Goal: Task Accomplishment & Management: Manage account settings

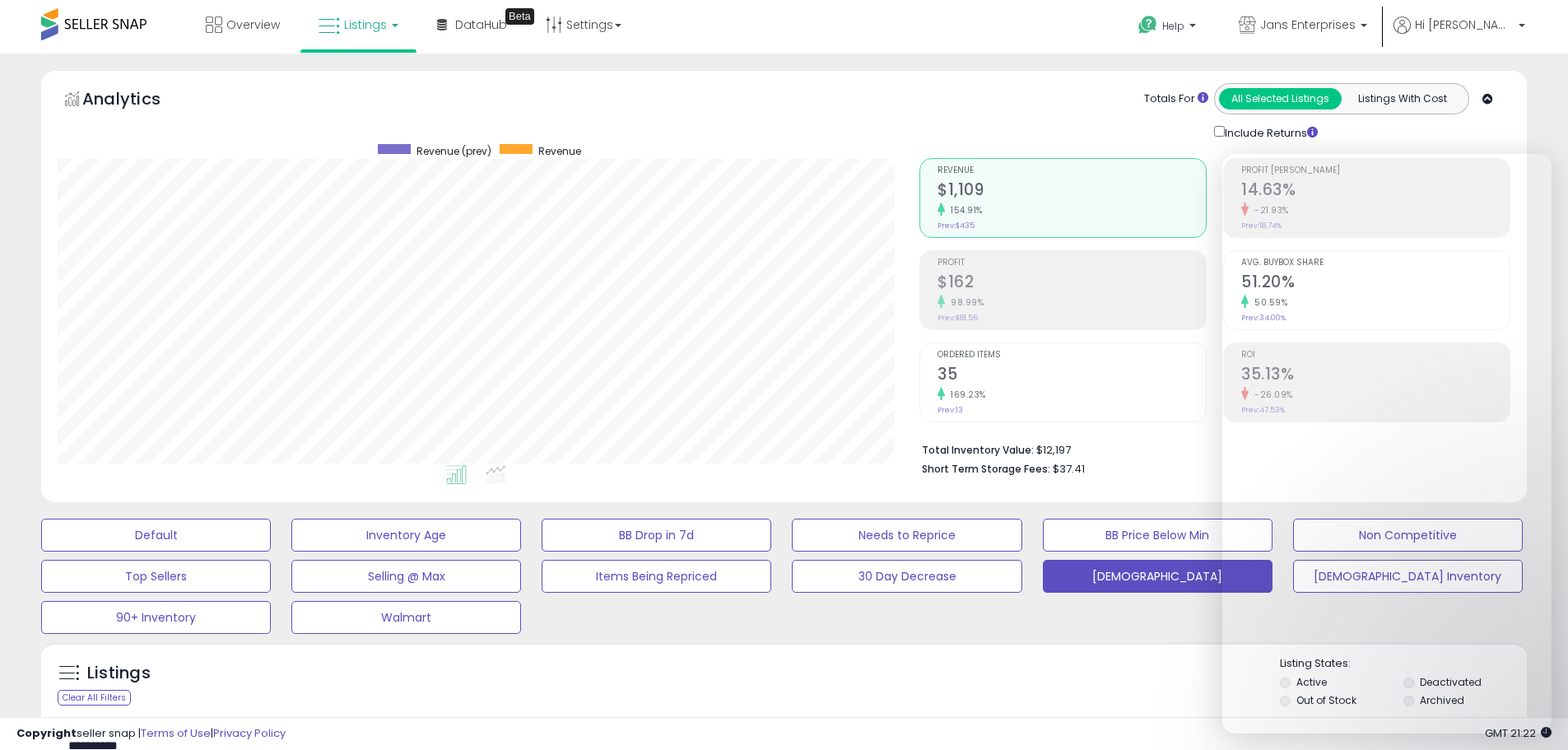
select select "**"
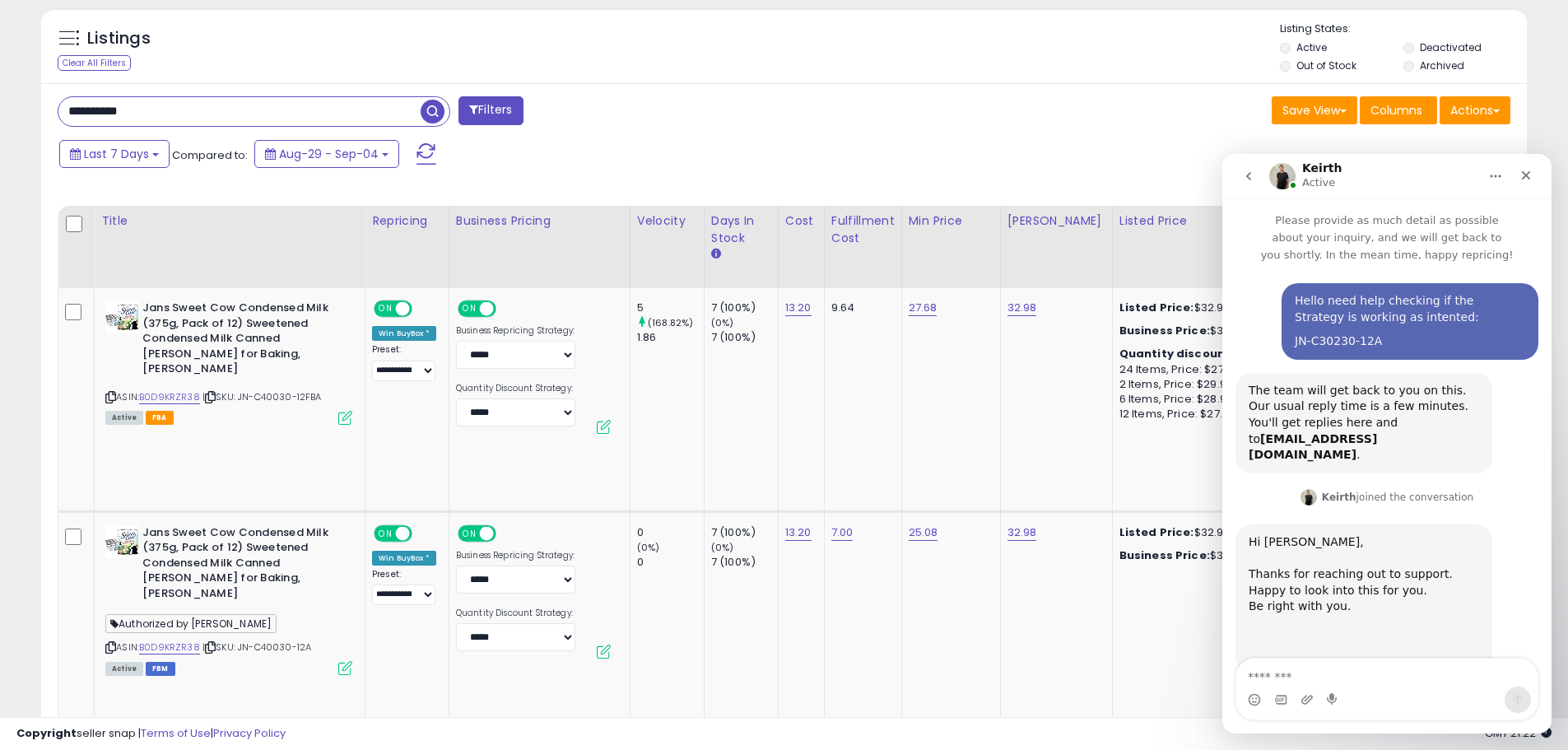
scroll to position [685, 0]
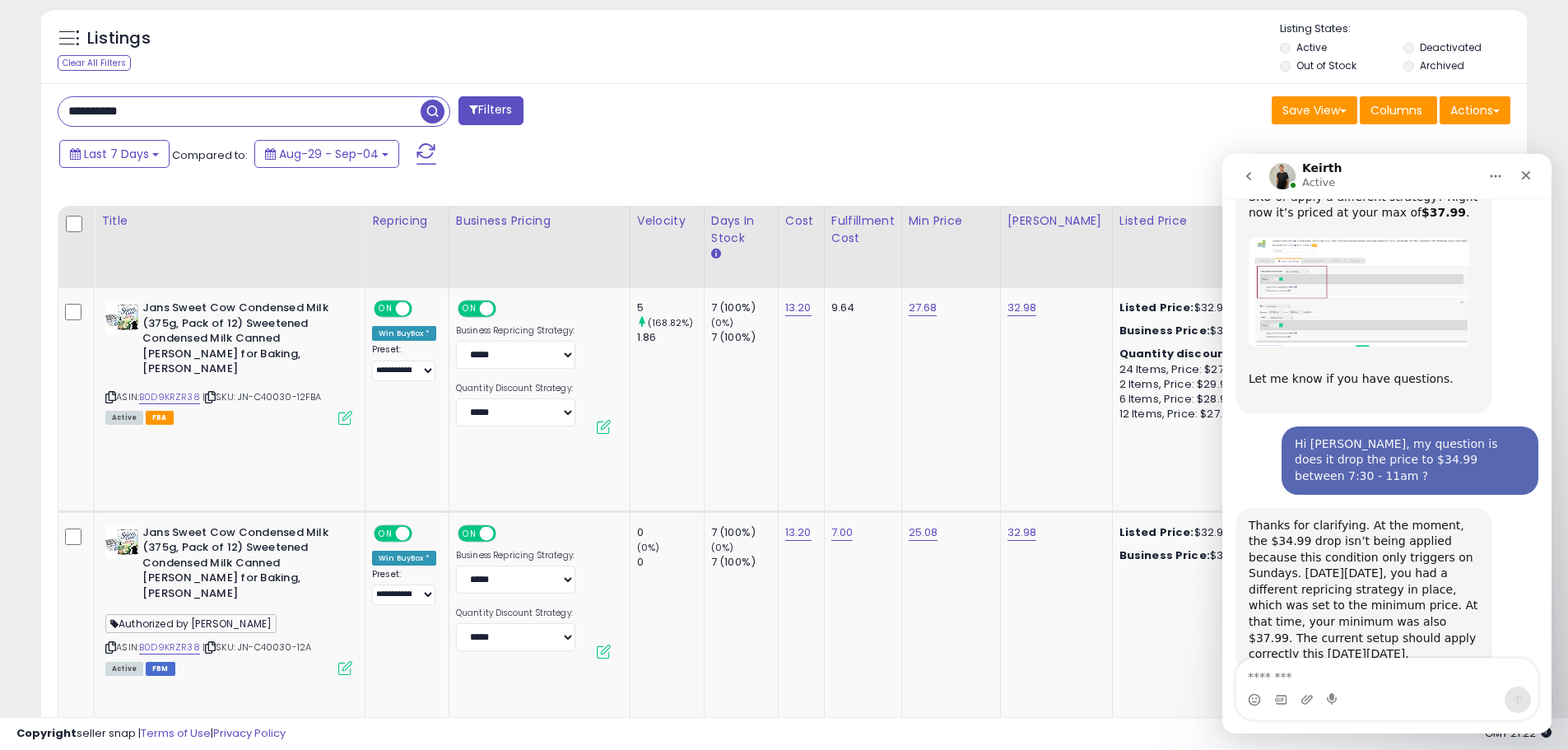
type input "**********"
click at [1367, 611] on div "Thanks for clarifying. At the moment, the $34.99 drop isn’t being applied becau…" at bounding box center [1363, 590] width 231 height 145
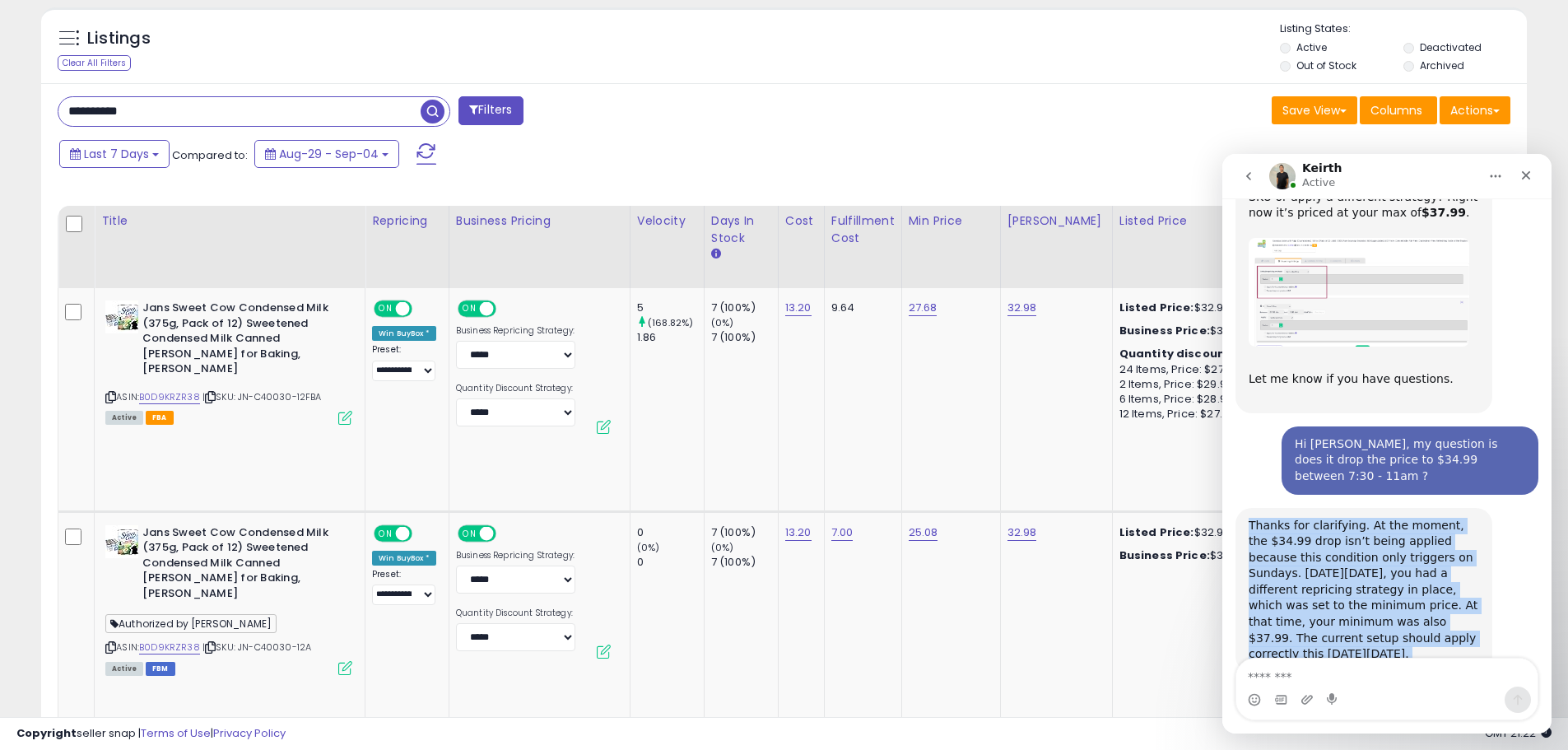
click at [1367, 611] on div "Thanks for clarifying. At the moment, the $34.99 drop isn’t being applied becau…" at bounding box center [1363, 590] width 231 height 145
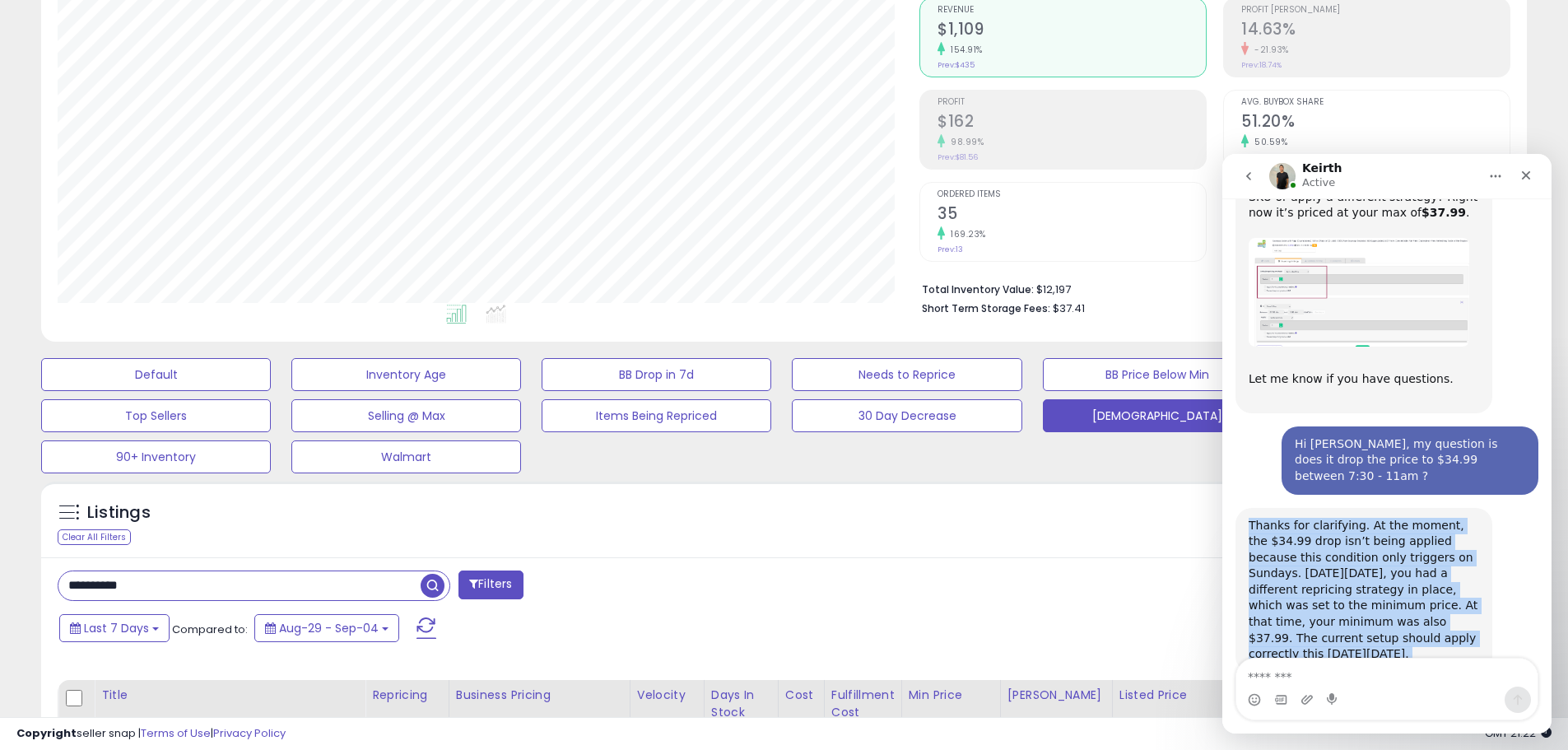
scroll to position [0, 0]
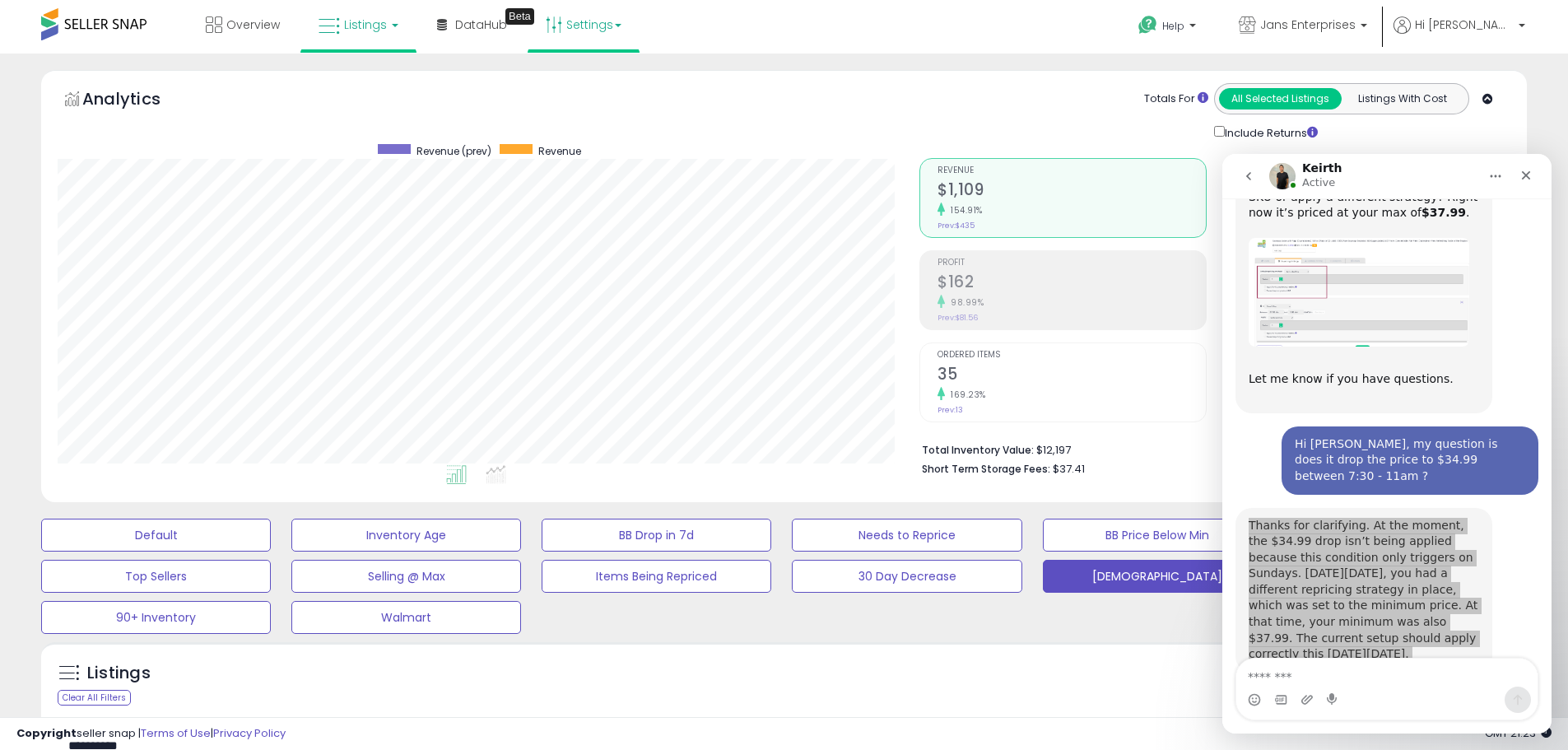
click at [569, 26] on link "Settings" at bounding box center [583, 24] width 100 height 49
click at [579, 92] on li "Store settings" at bounding box center [597, 85] width 122 height 41
click at [591, 41] on link "Settings" at bounding box center [583, 24] width 100 height 49
click at [586, 80] on link "Store settings" at bounding box center [586, 83] width 74 height 15
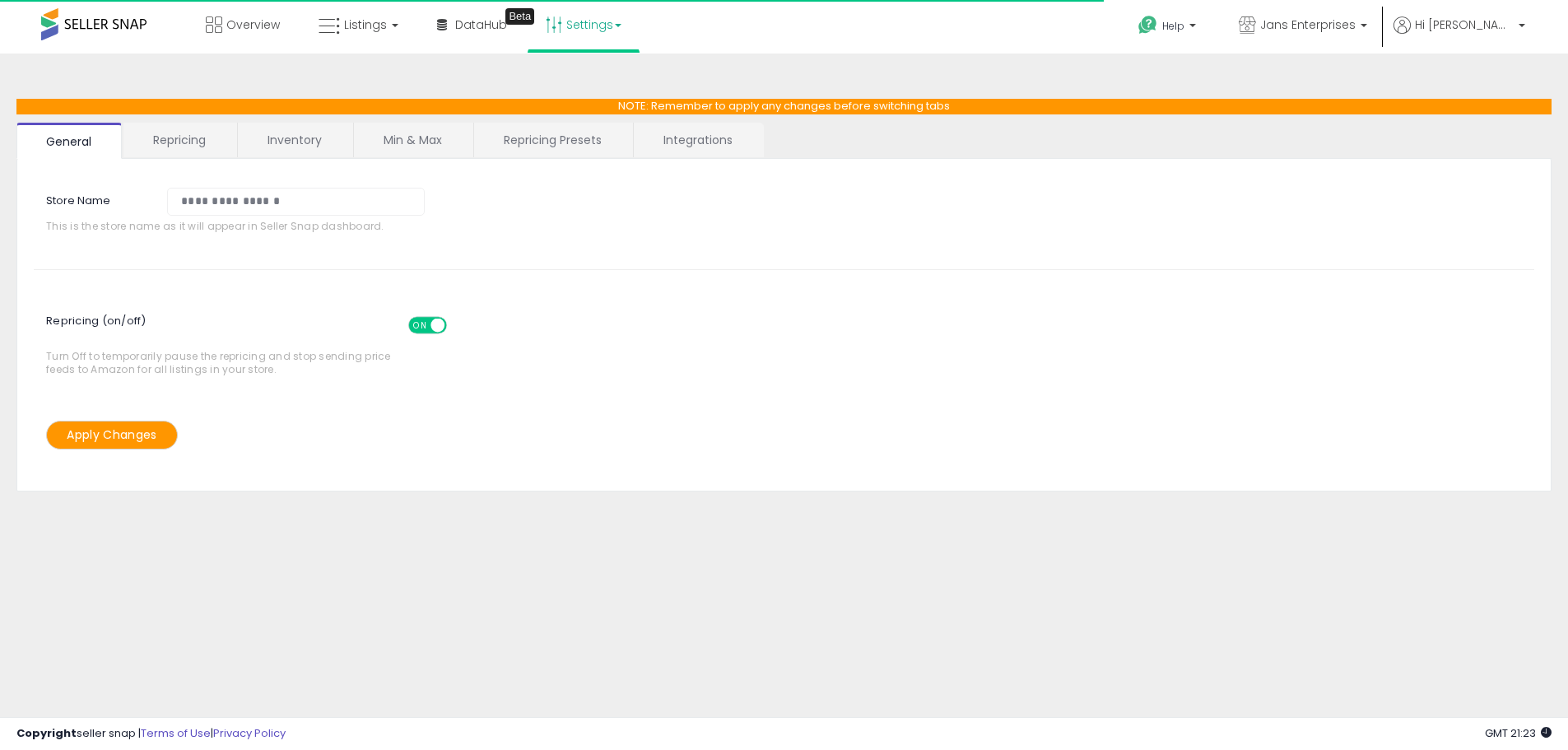
click at [440, 144] on link "Min & Max" at bounding box center [413, 139] width 118 height 35
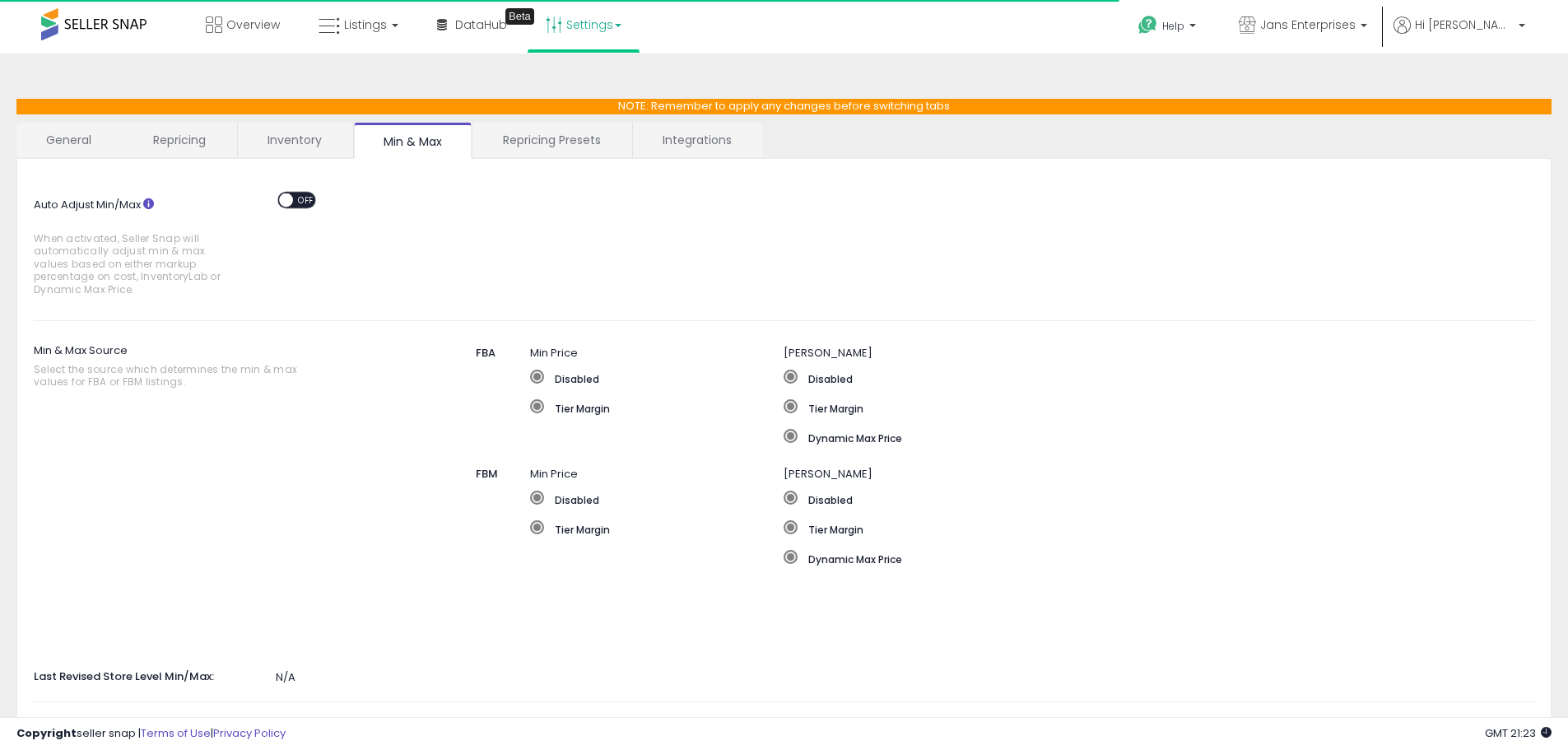
click at [564, 148] on link "Repricing Presets" at bounding box center [552, 139] width 157 height 35
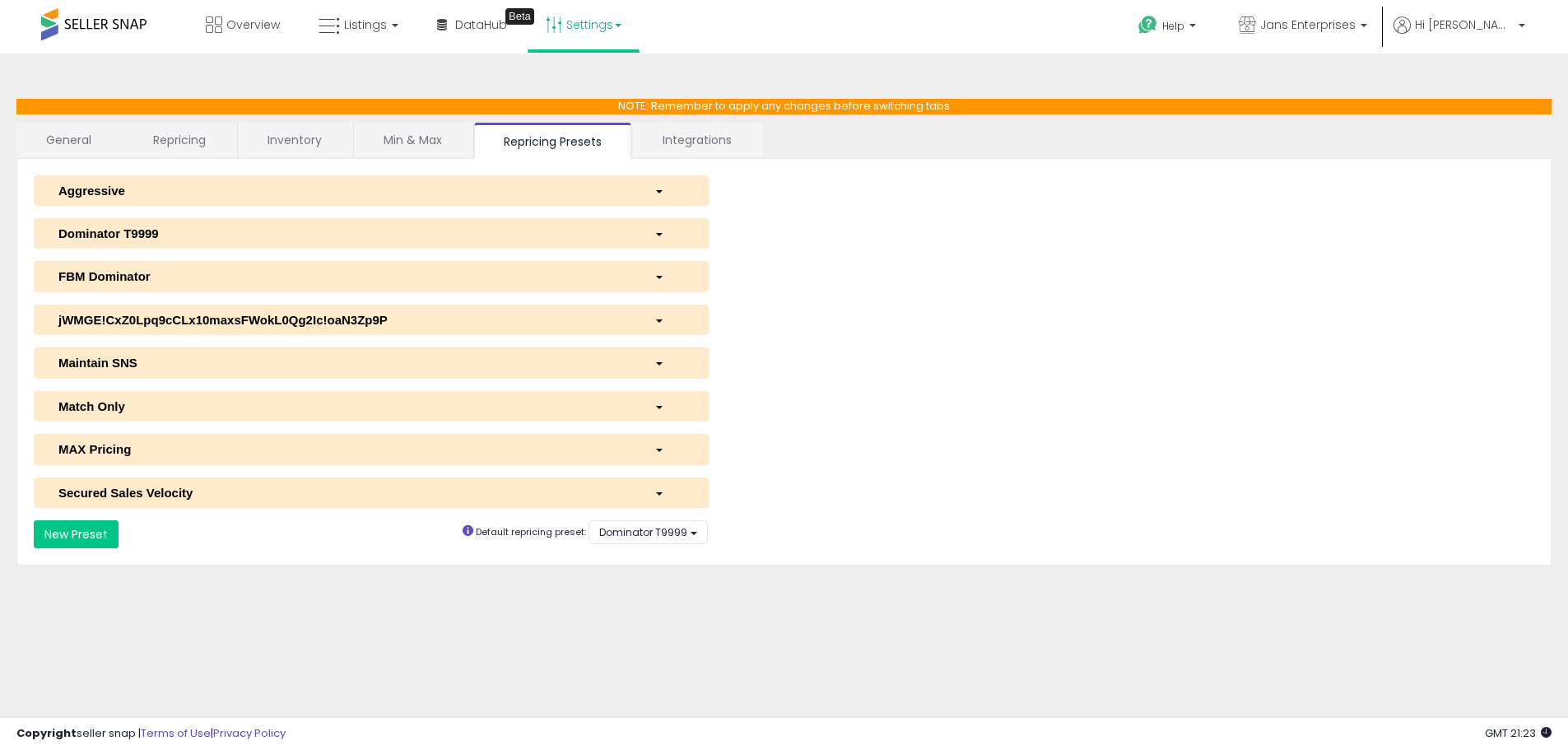
click at [181, 233] on div "Dominator T9999" at bounding box center [344, 232] width 595 height 17
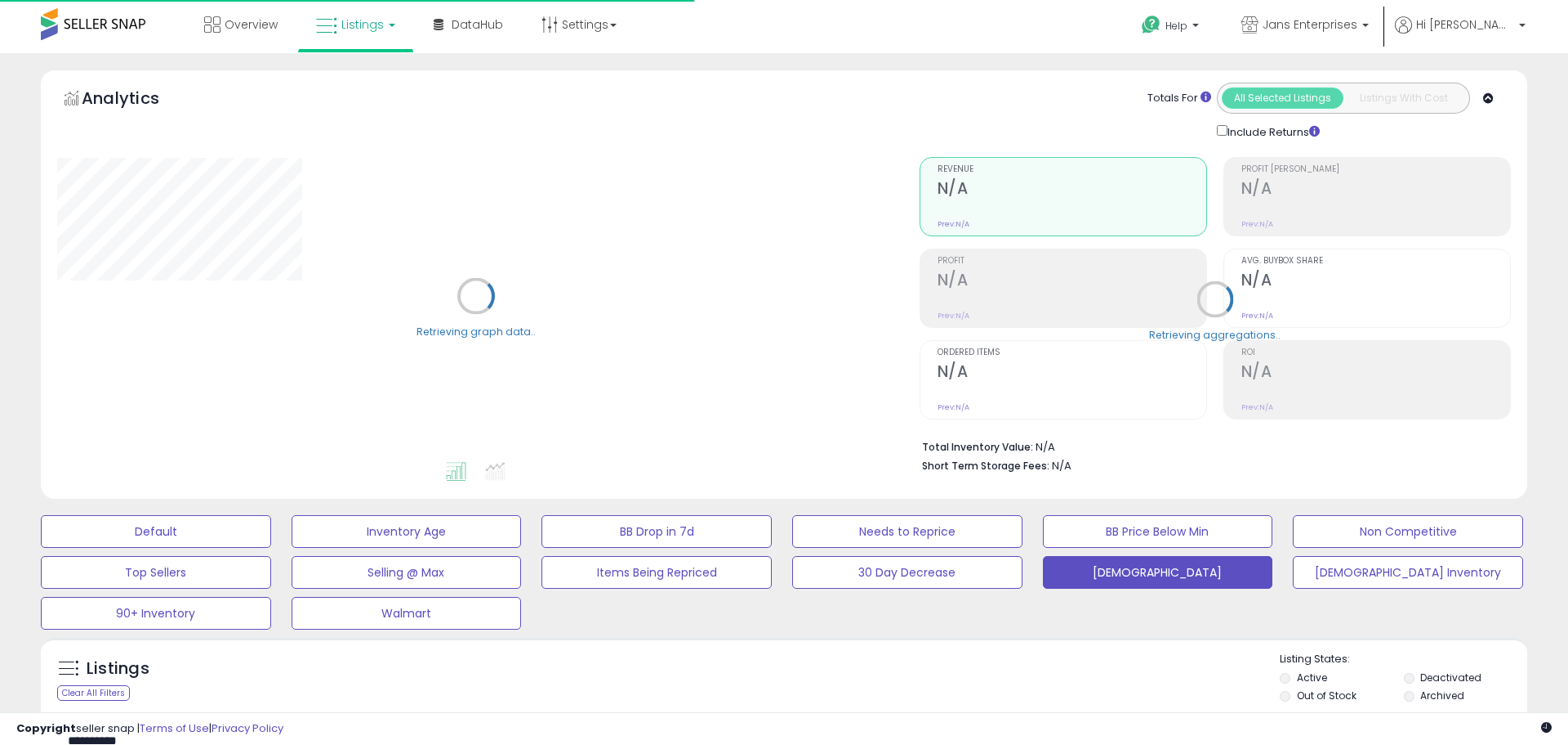
select select "**"
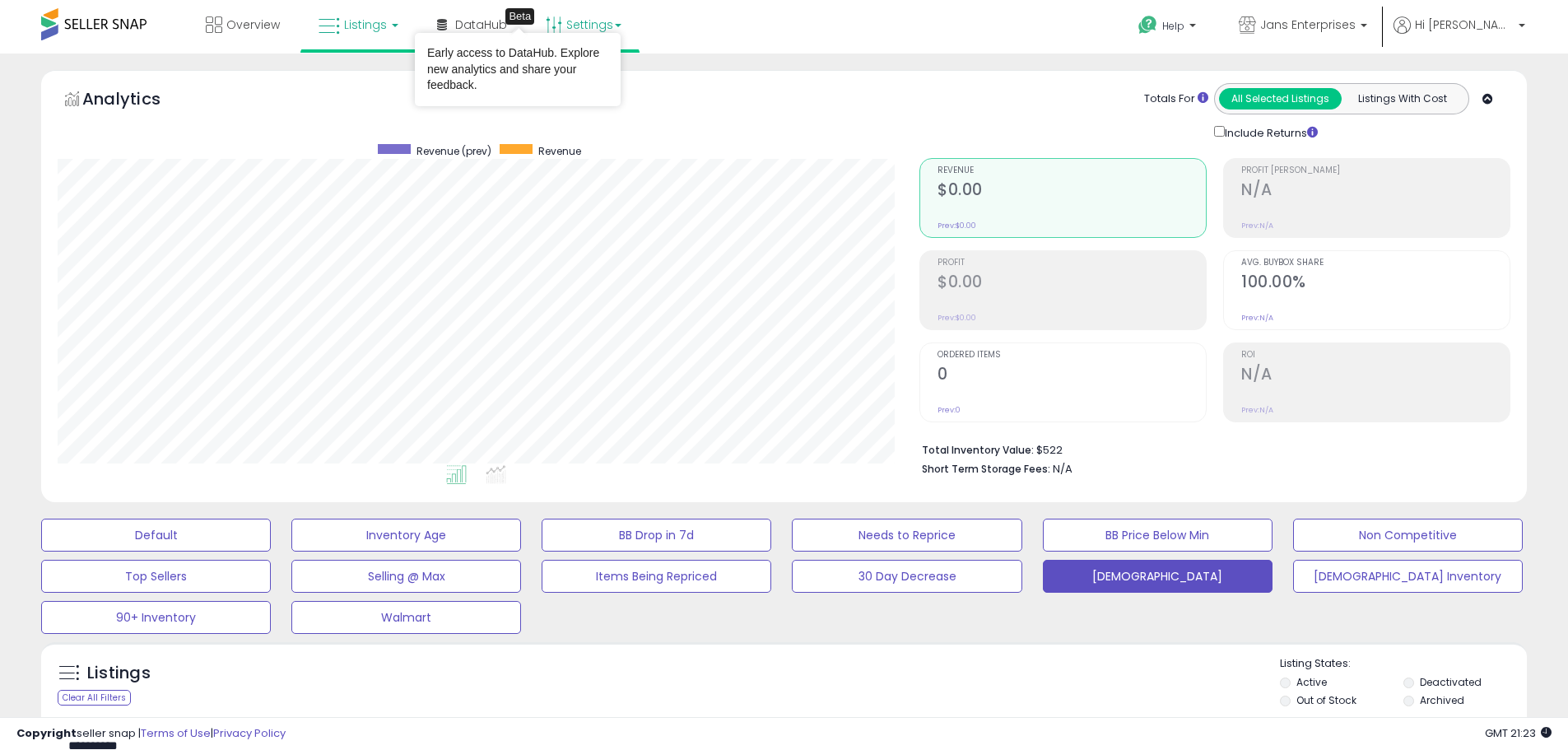
click at [569, 26] on link "Settings" at bounding box center [583, 24] width 100 height 49
click at [567, 74] on li "Store settings" at bounding box center [597, 85] width 122 height 41
click at [575, 29] on link "Settings" at bounding box center [583, 24] width 100 height 49
click at [570, 72] on li "Store settings" at bounding box center [597, 85] width 122 height 41
click at [570, 78] on div "Analytics Totals For All Selected Listings Listings With Cost Include Returns" at bounding box center [784, 285] width 1486 height 432
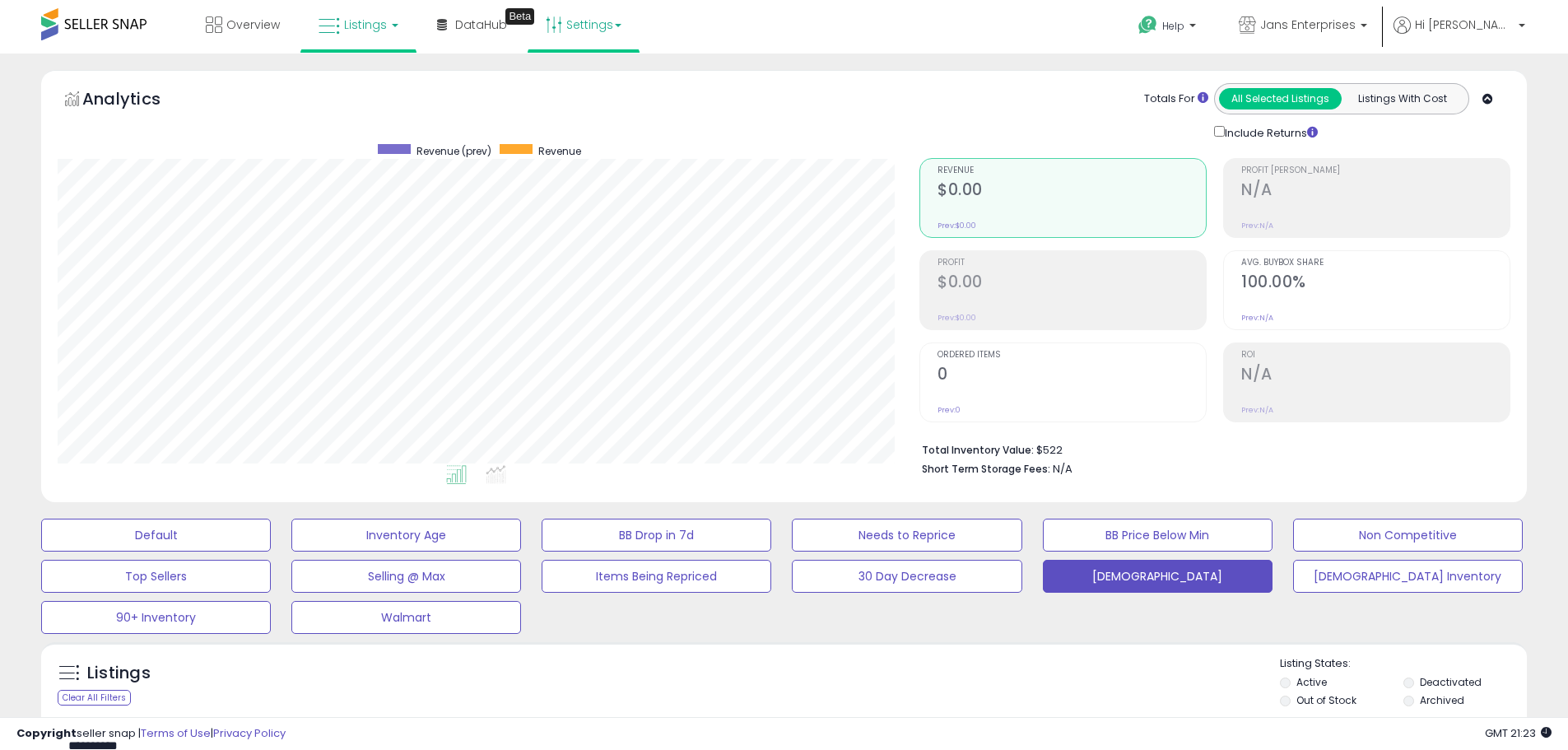
click at [578, 23] on link "Settings" at bounding box center [583, 24] width 100 height 49
click at [577, 81] on link "Store settings" at bounding box center [586, 83] width 74 height 15
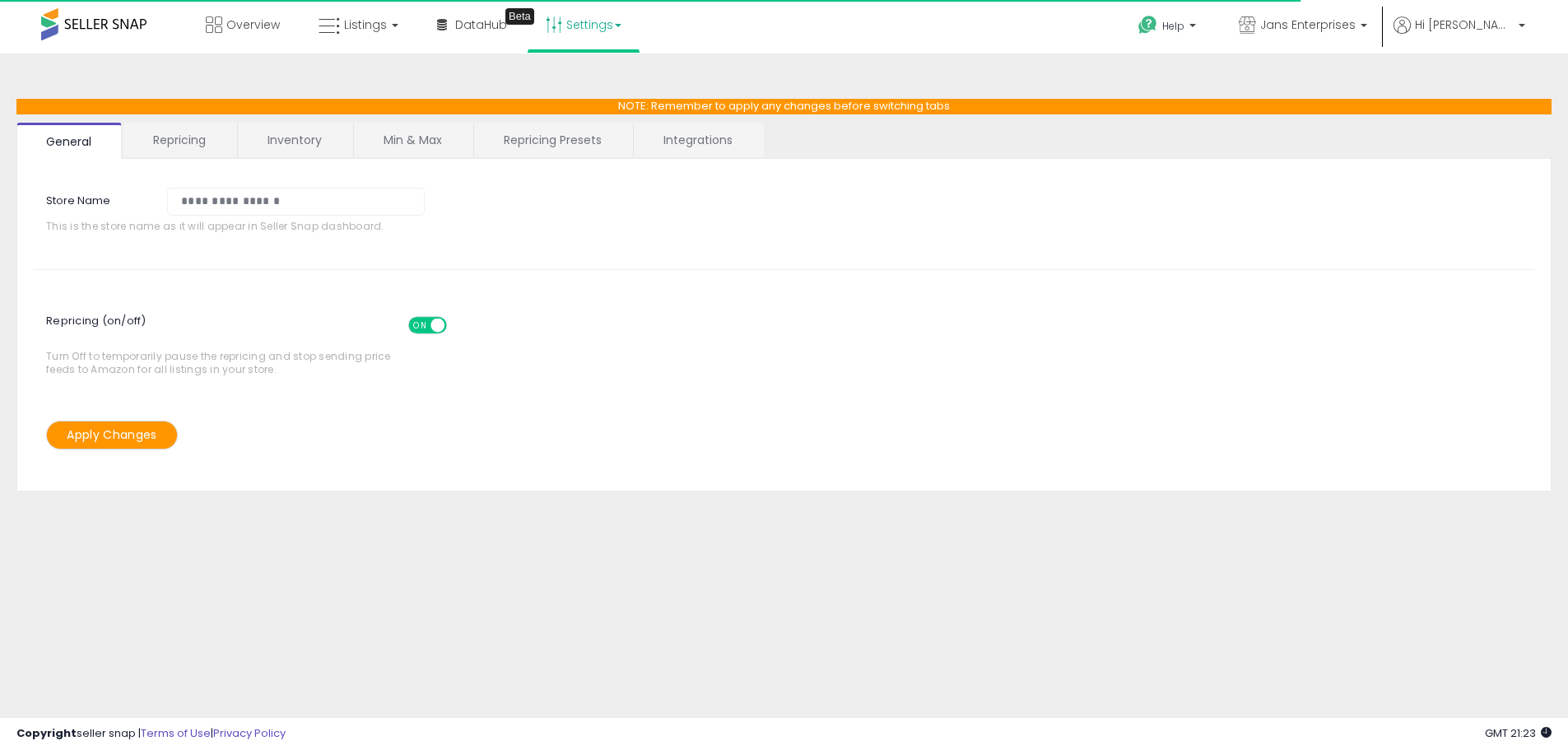
click at [549, 142] on link "Repricing Presets" at bounding box center [552, 139] width 157 height 35
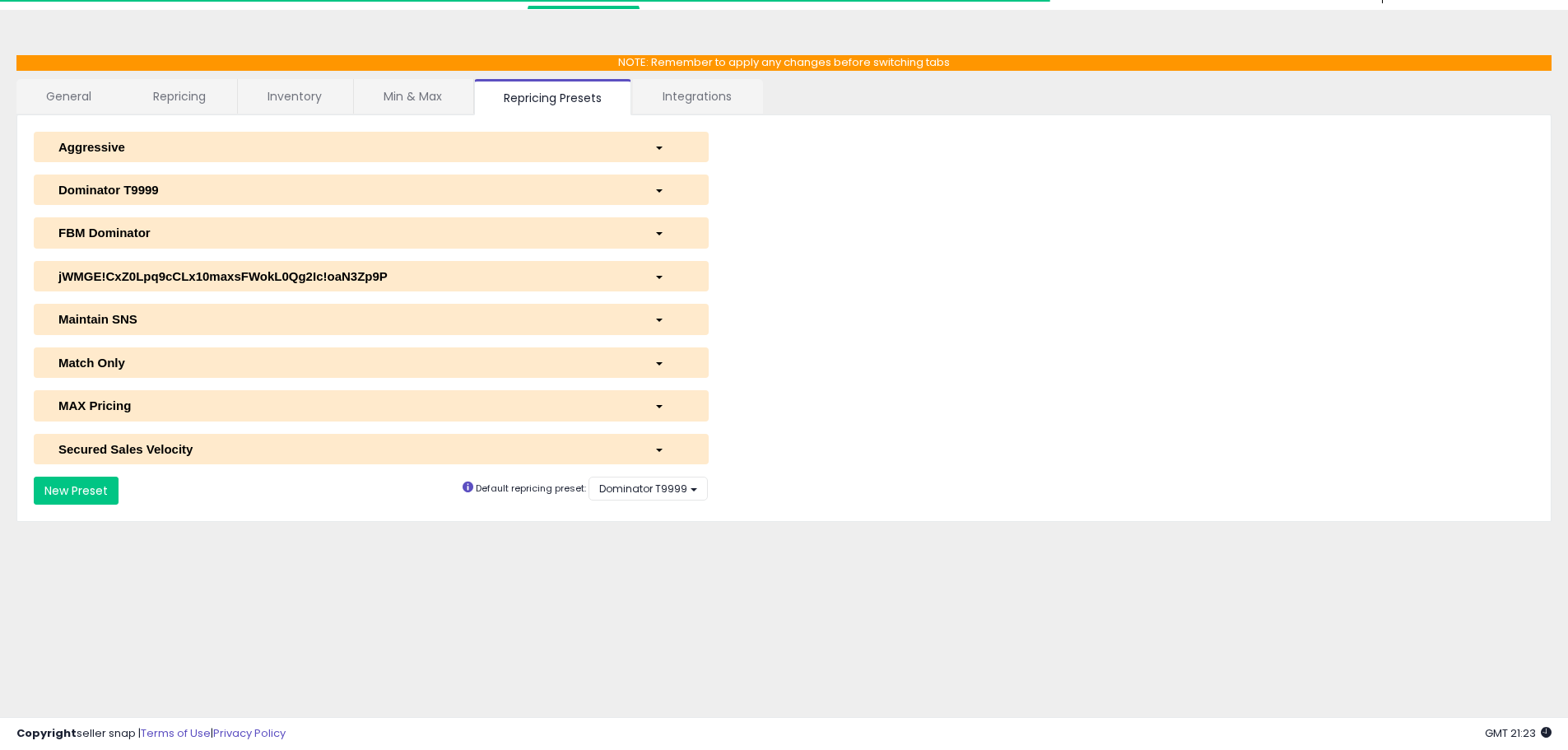
scroll to position [45, 0]
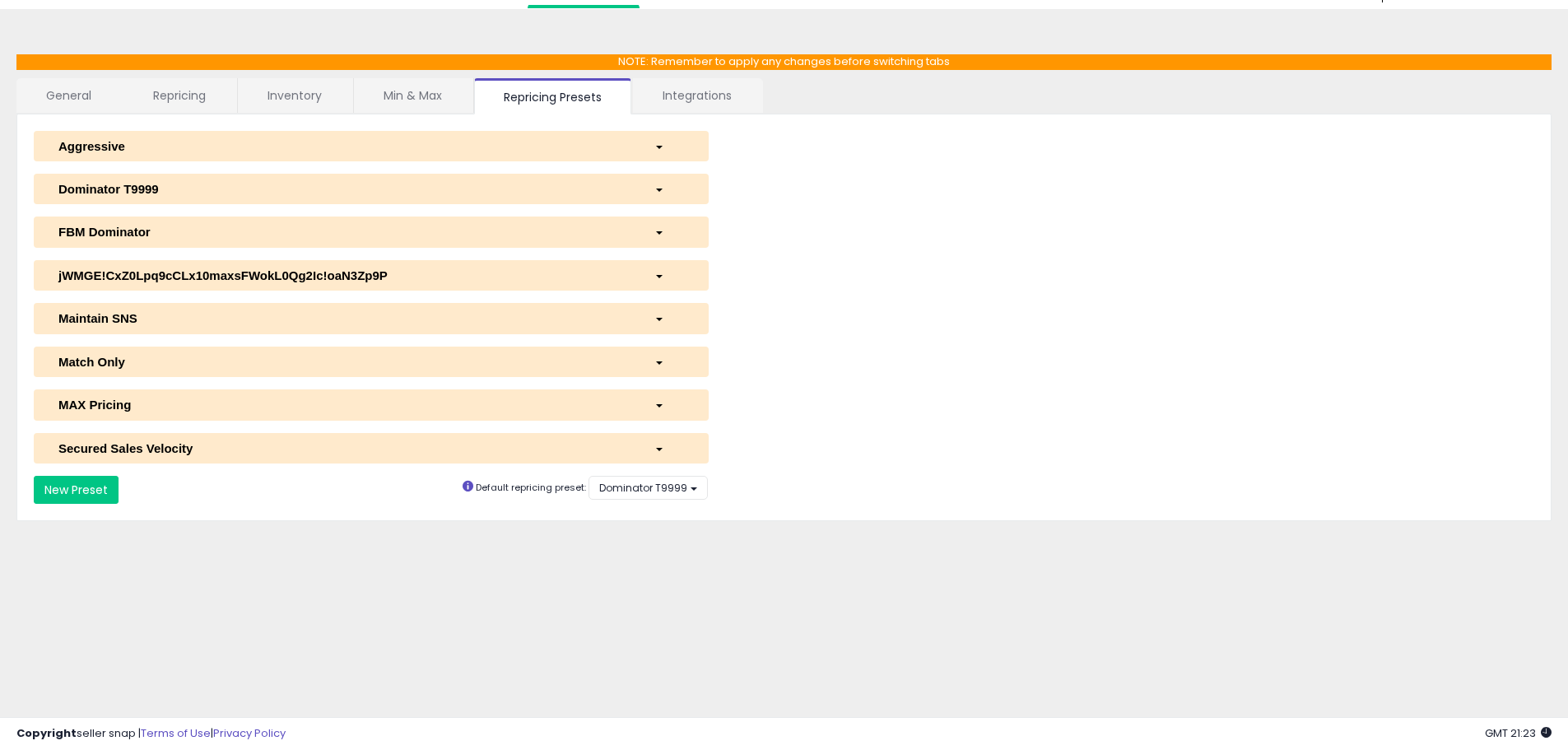
select select "**********"
click at [157, 323] on div "Maintain SNS" at bounding box center [344, 317] width 595 height 17
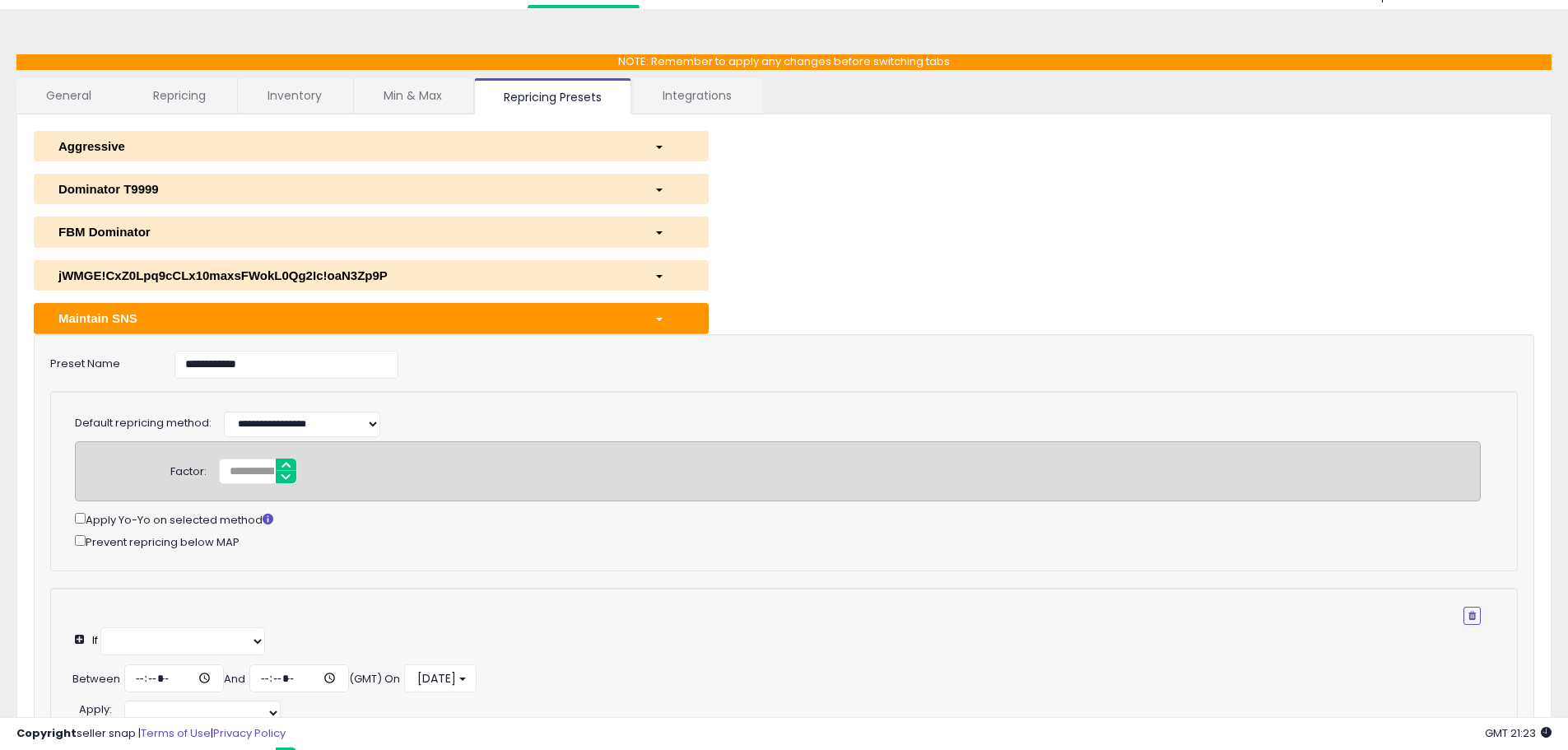
select select "**********"
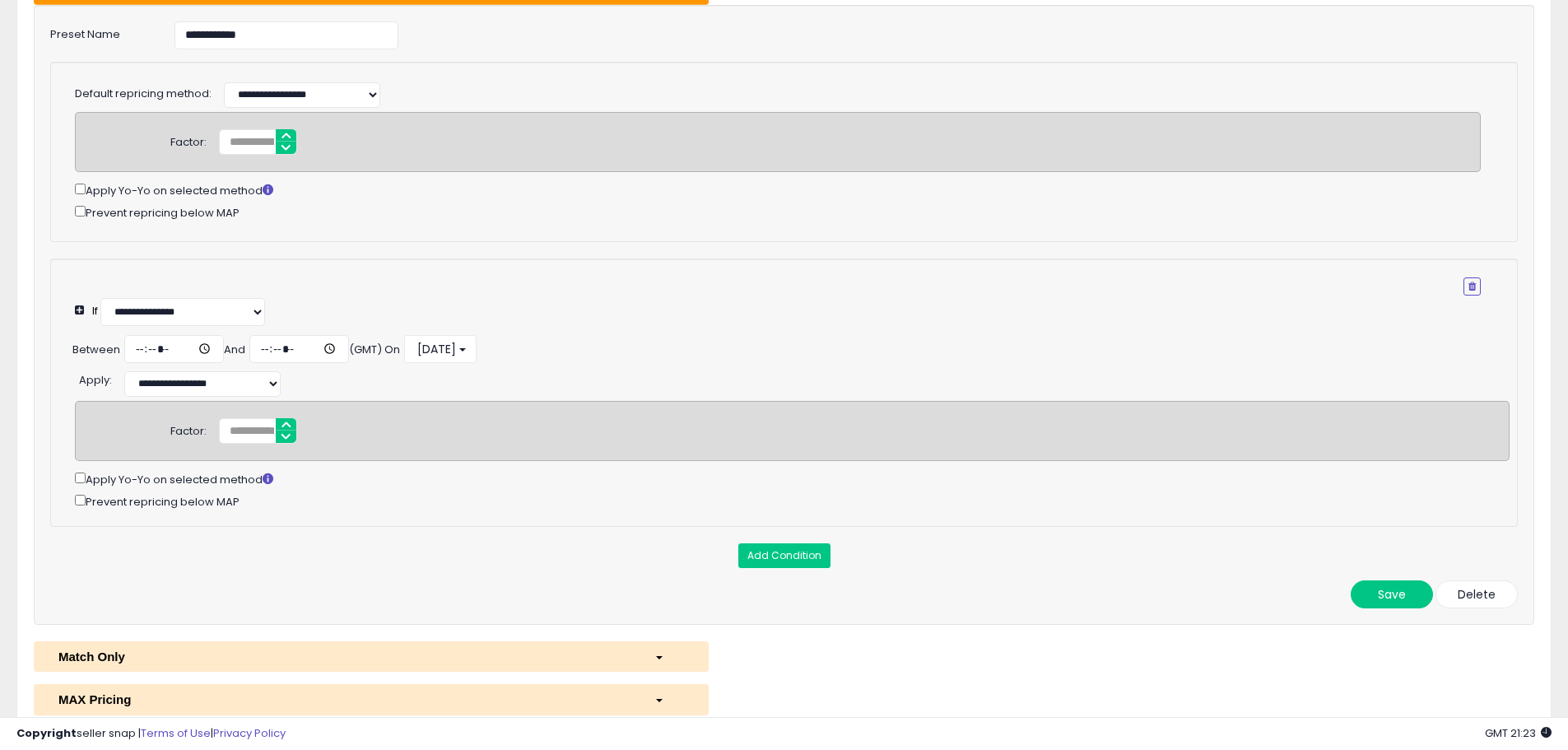
scroll to position [456, 0]
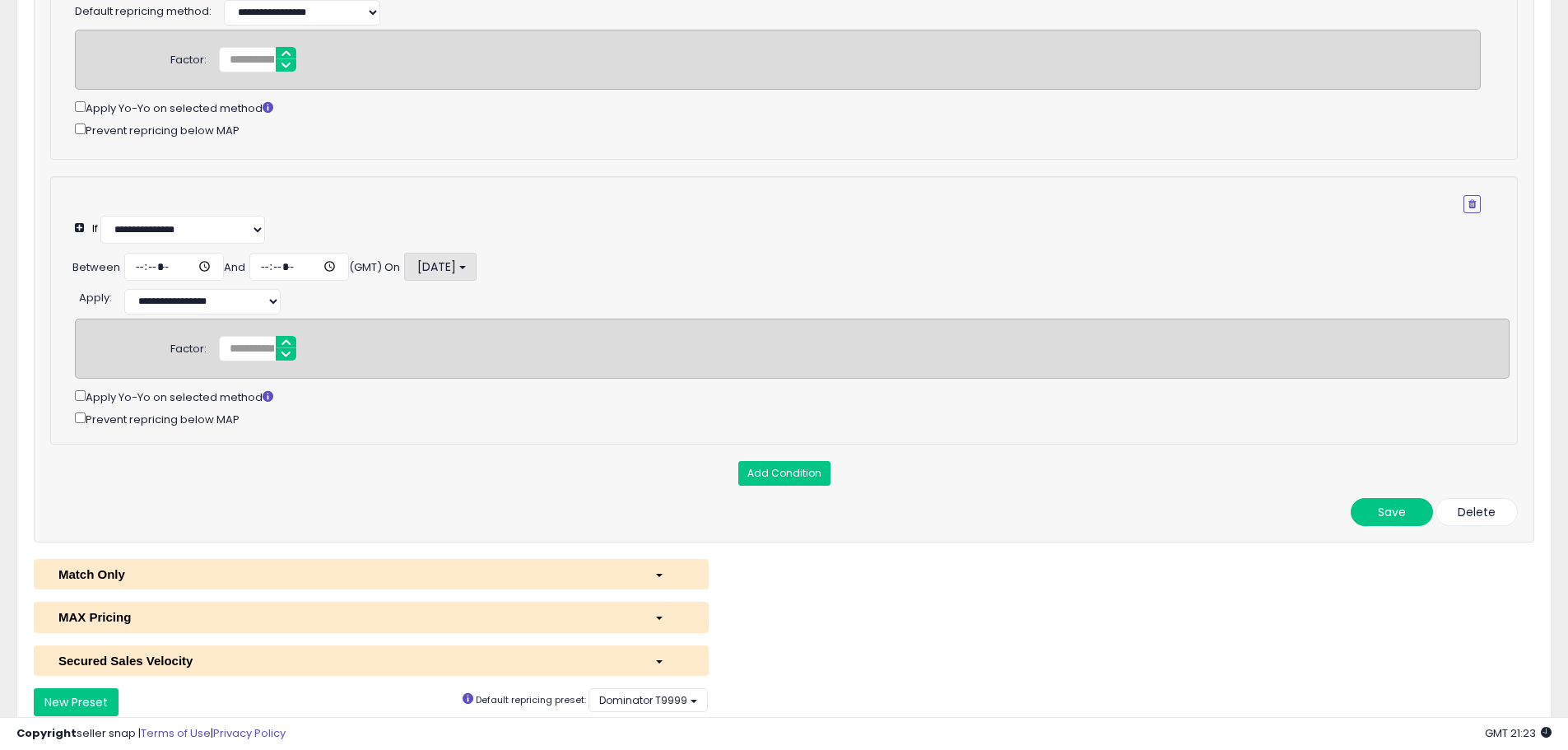
click at [456, 259] on span "[DATE]" at bounding box center [435, 266] width 41 height 16
click at [449, 301] on label "Select all" at bounding box center [470, 298] width 123 height 26
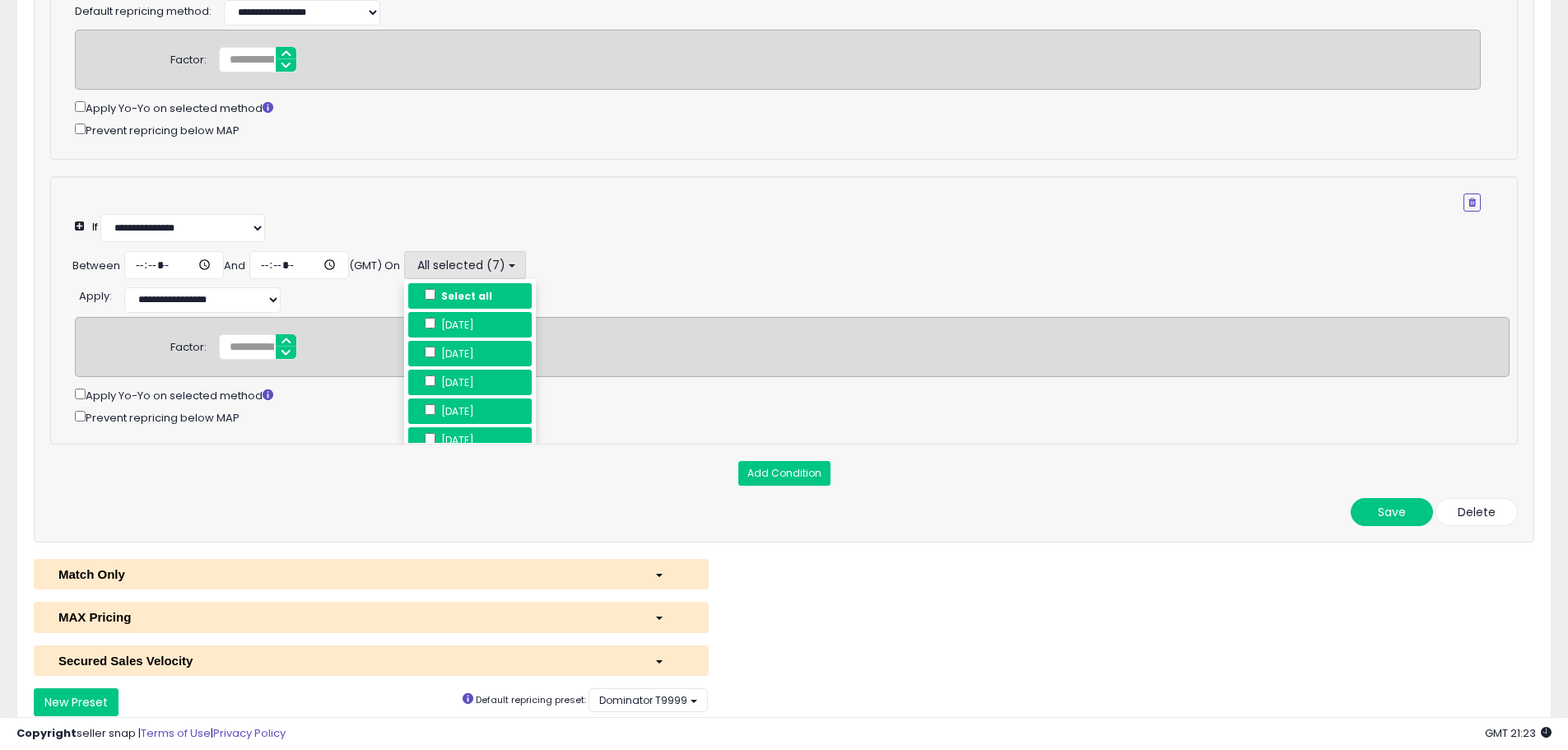
scroll to position [534, 0]
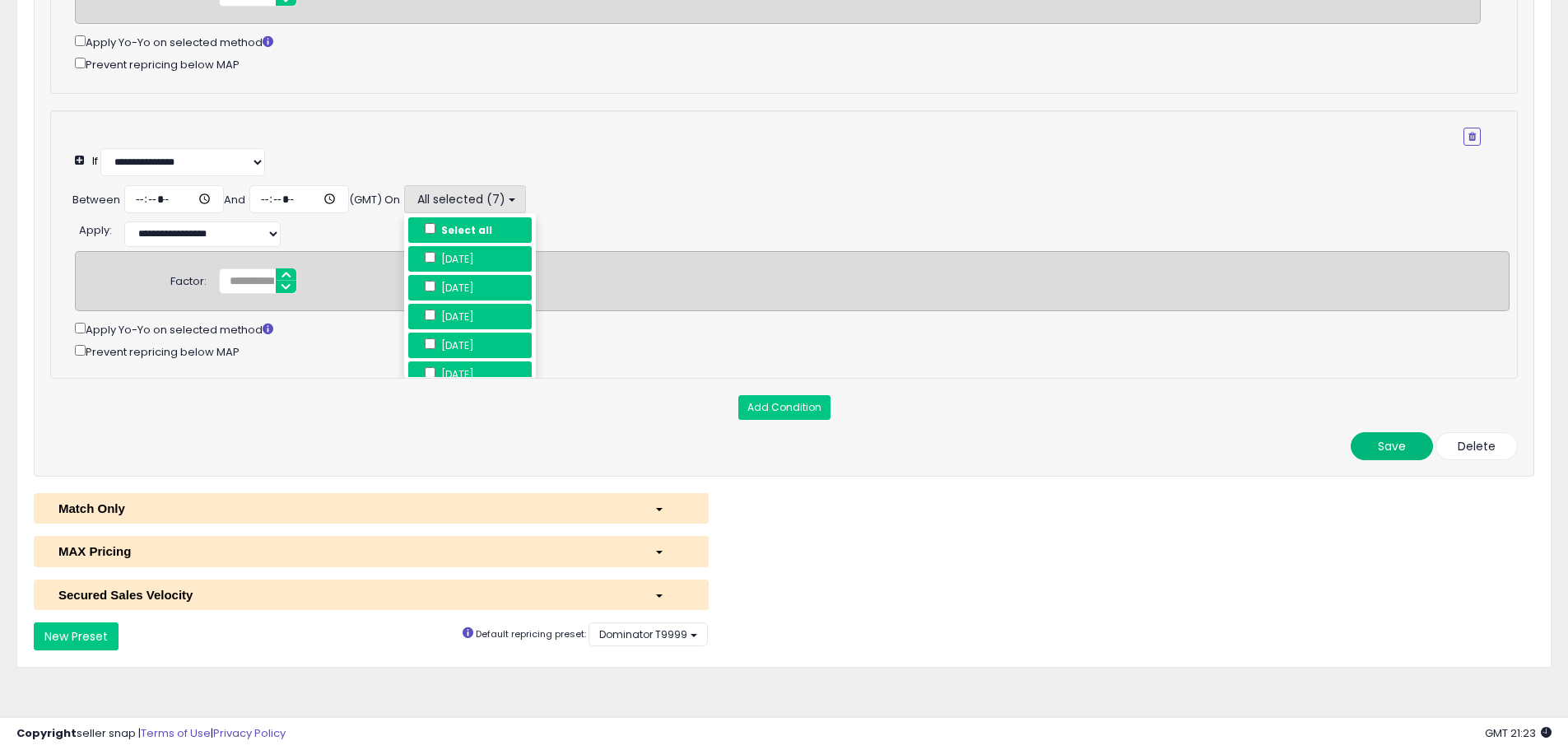
click at [1400, 442] on button "Save" at bounding box center [1392, 445] width 82 height 28
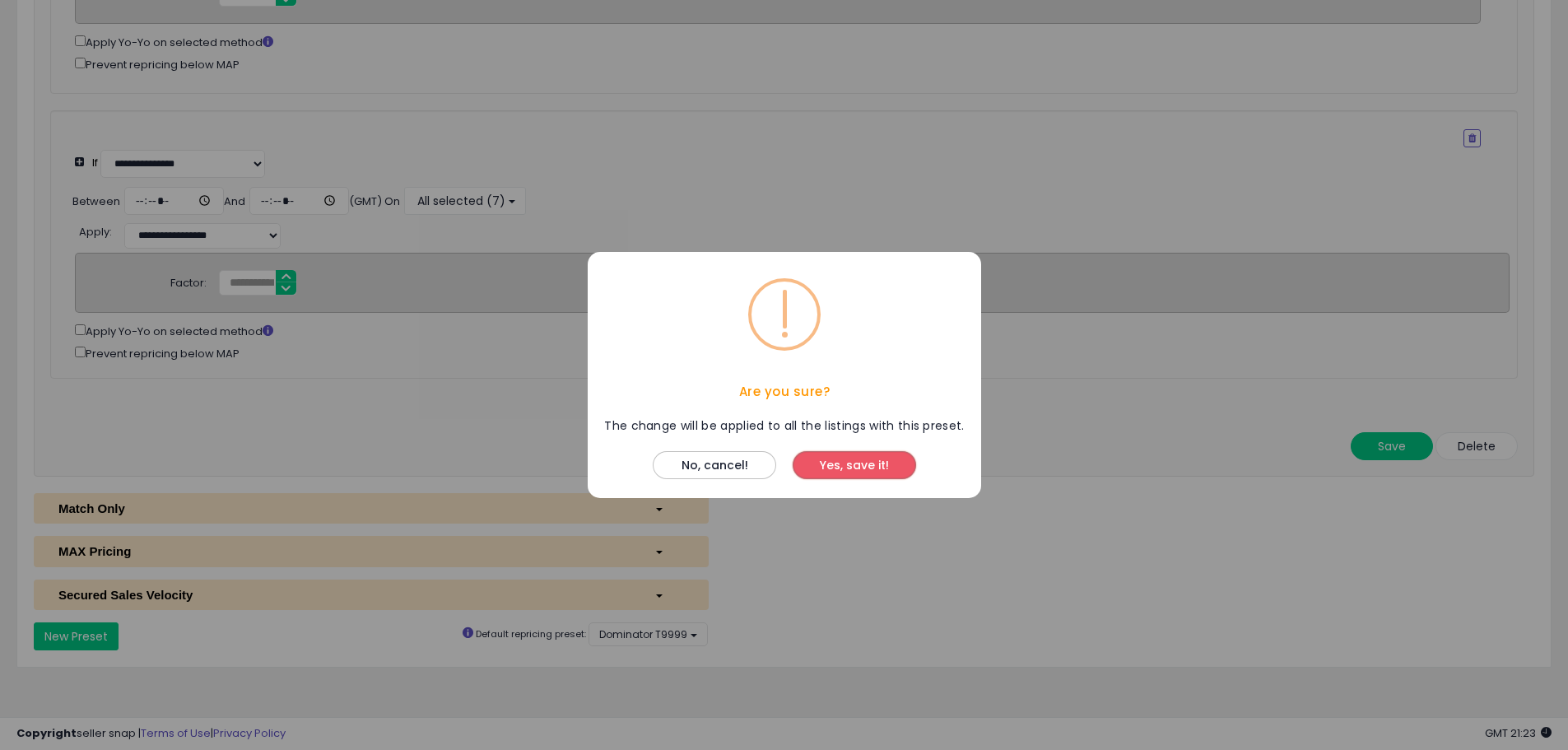
click at [868, 468] on button "Yes, save it!" at bounding box center [854, 464] width 123 height 28
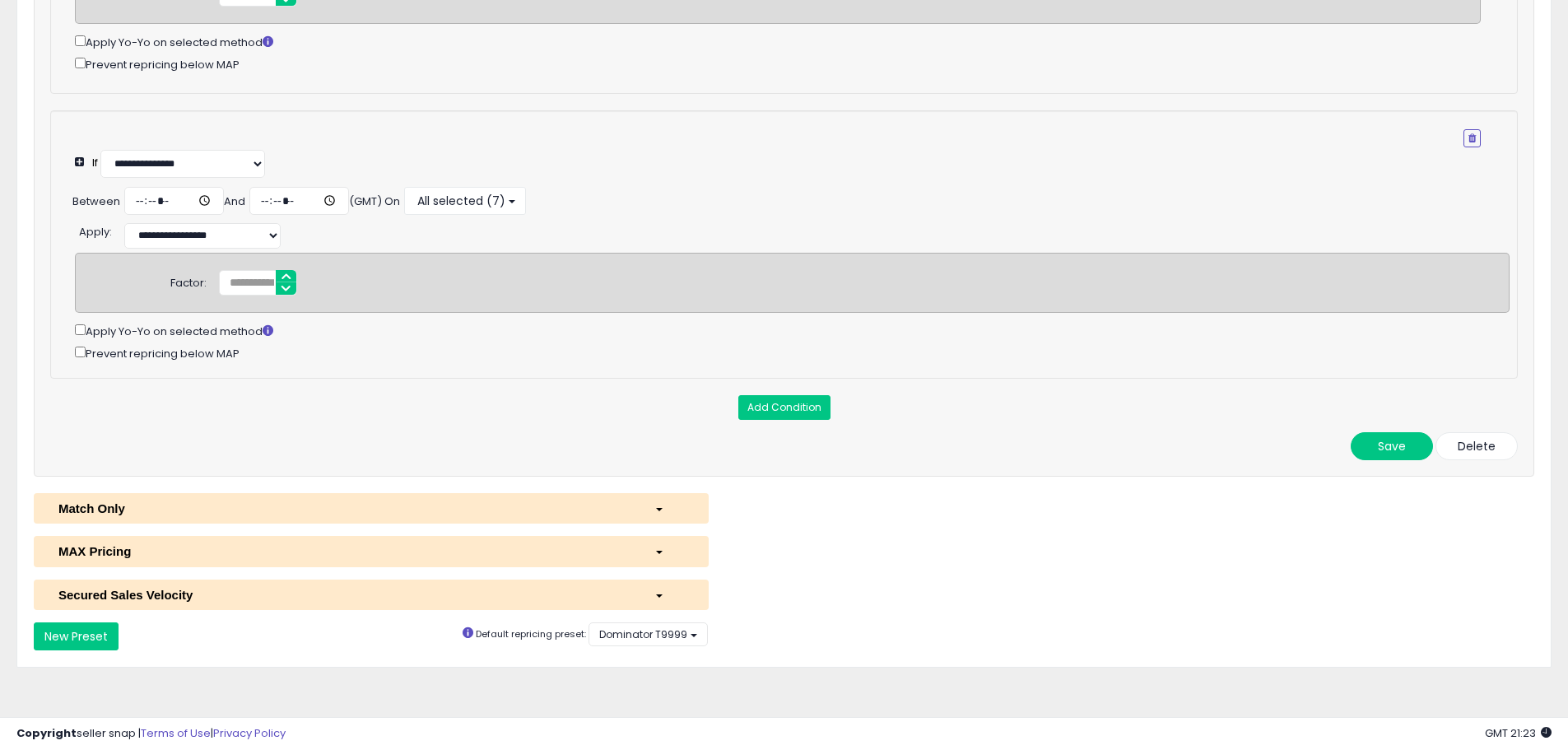
scroll to position [592, 0]
click at [1392, 445] on button "Save" at bounding box center [1392, 444] width 82 height 28
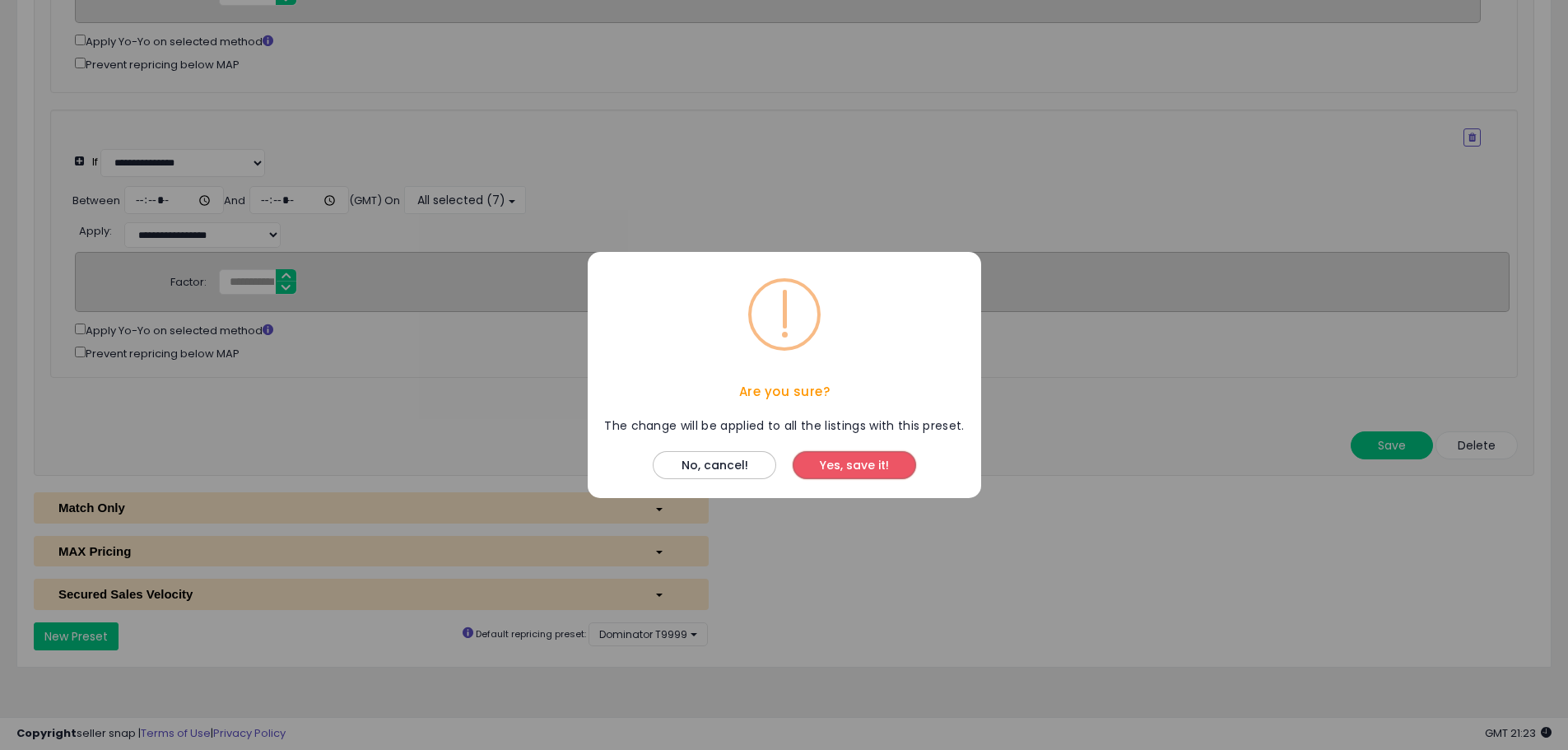
click at [852, 472] on button "Yes, save it!" at bounding box center [854, 464] width 123 height 28
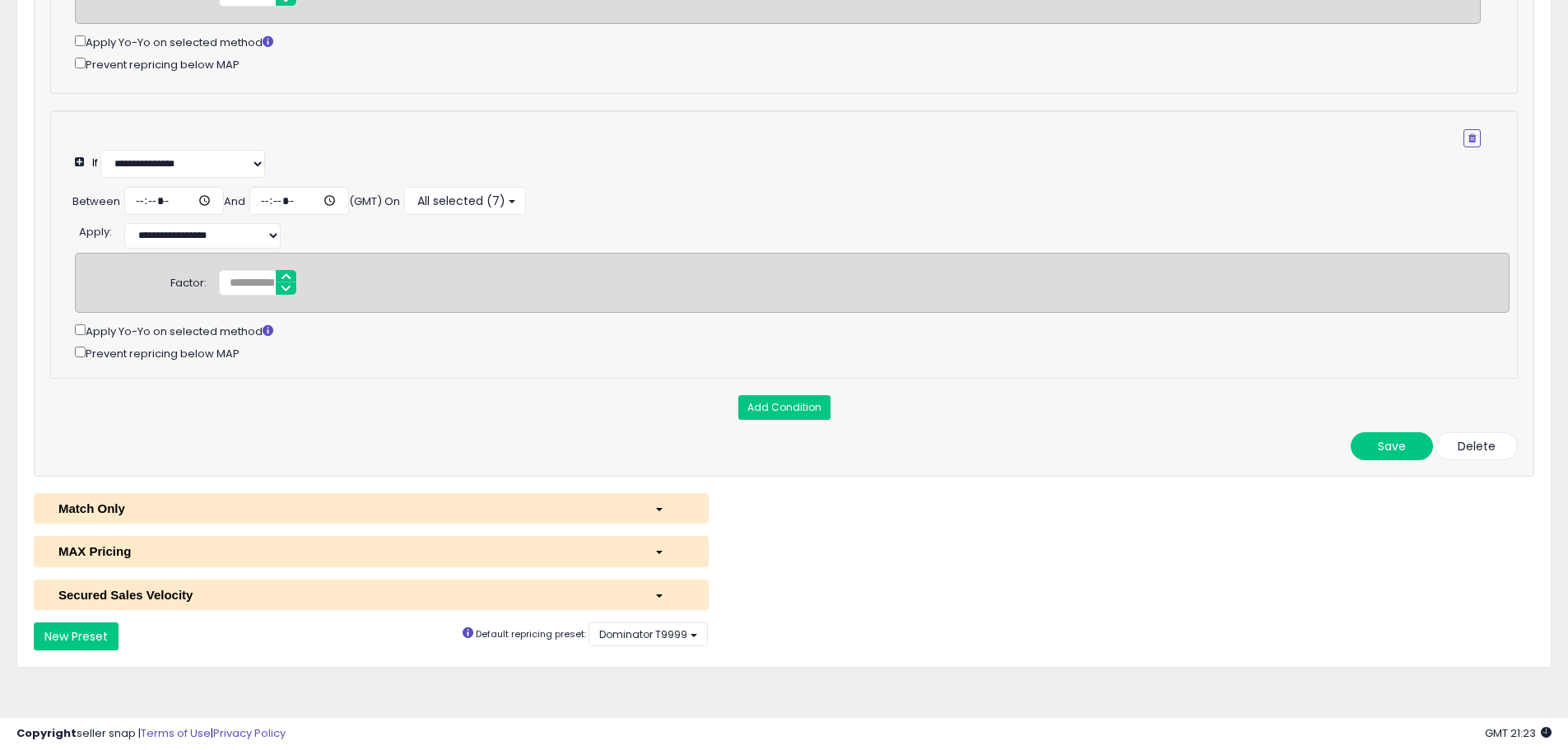
scroll to position [534, 0]
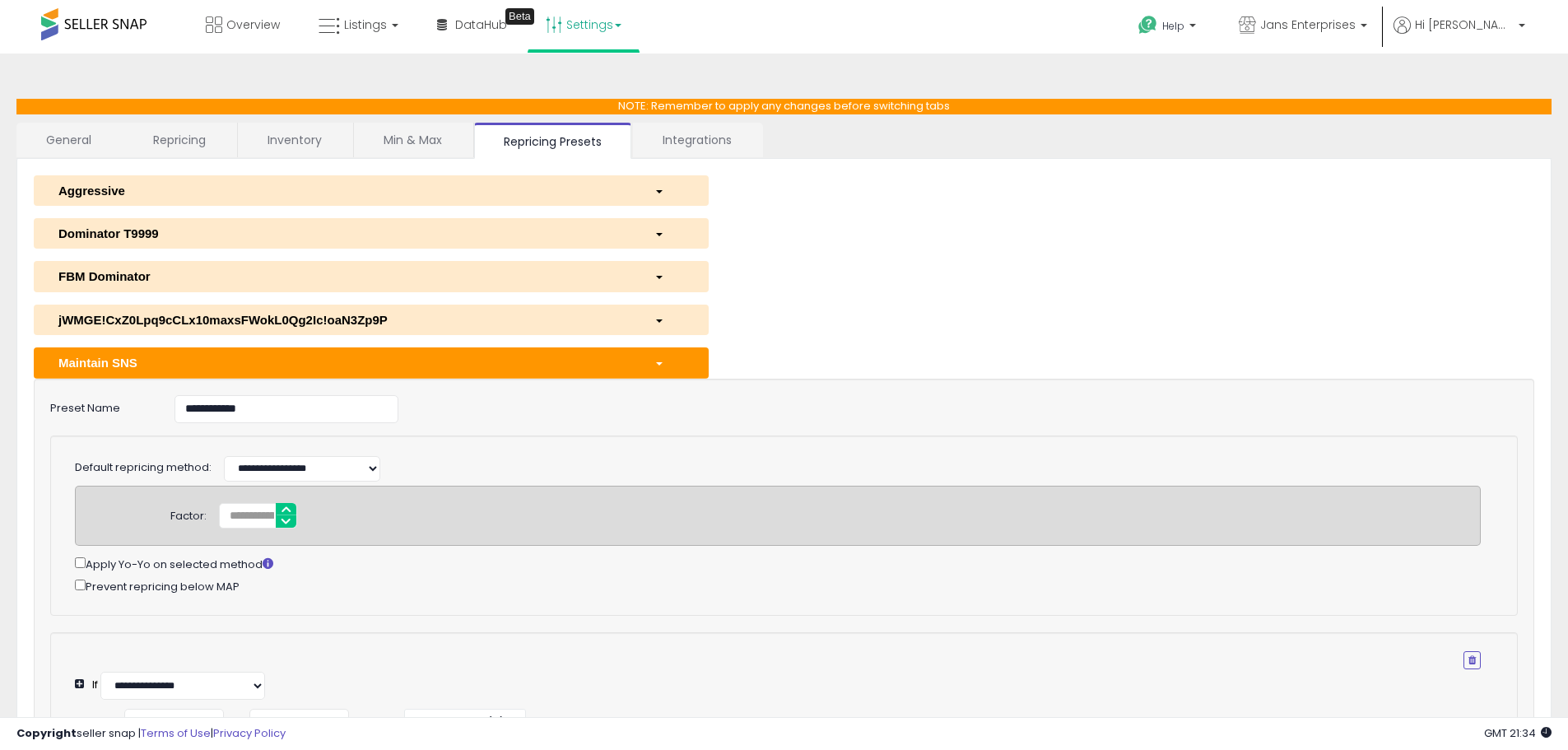
select select "**********"
